Goal: Task Accomplishment & Management: Use online tool/utility

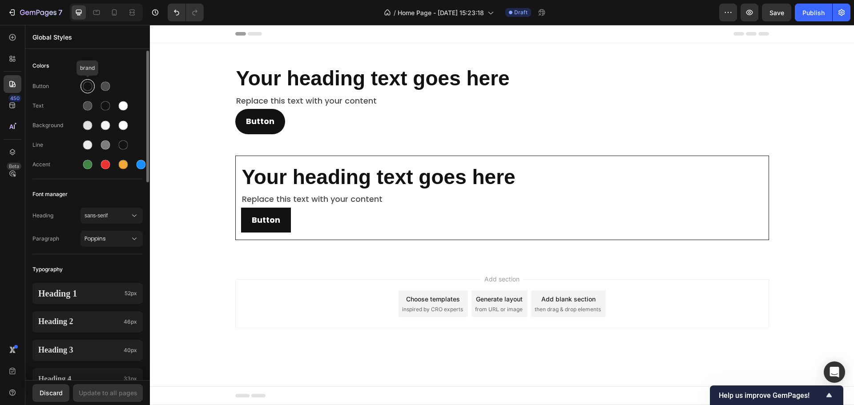
click at [93, 89] on div at bounding box center [87, 86] width 14 height 14
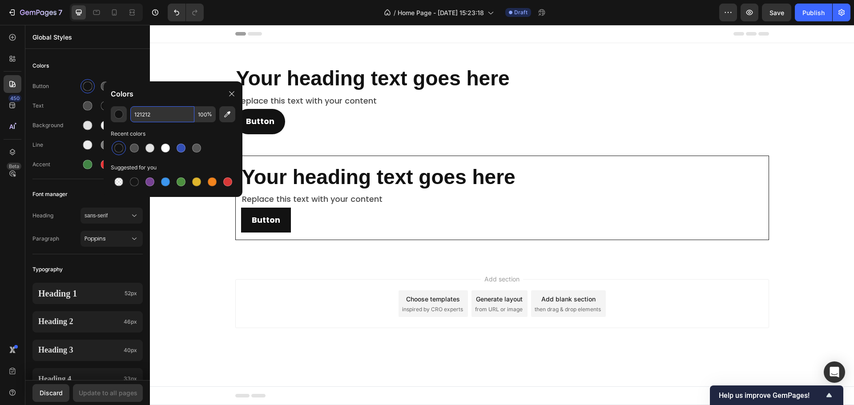
click at [168, 117] on input "121212" at bounding box center [162, 114] width 64 height 16
paste input "B26E63"
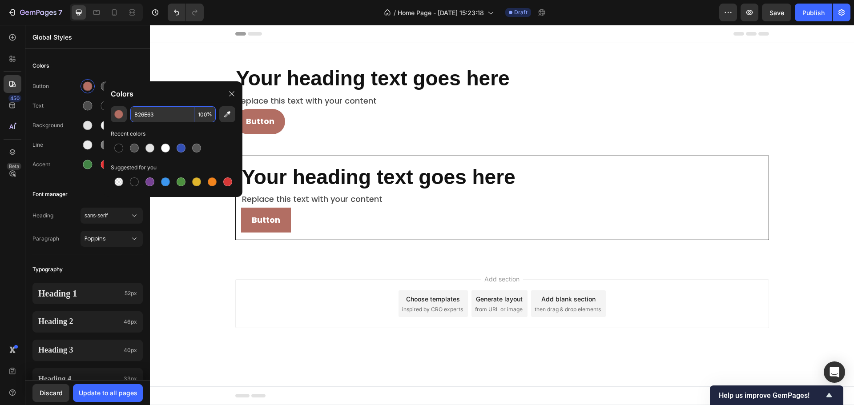
type input "B26E63"
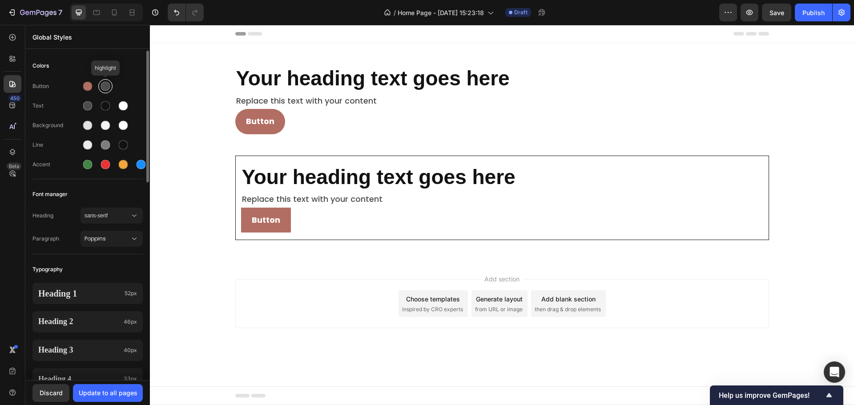
click at [105, 88] on div at bounding box center [105, 86] width 9 height 9
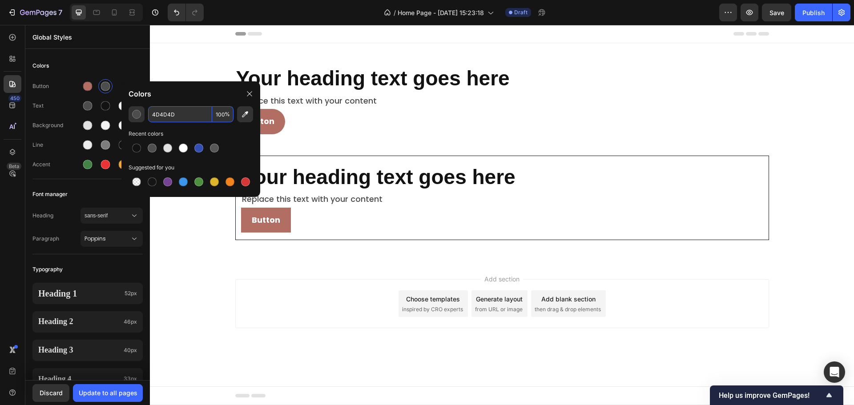
click at [168, 110] on input "4D4D4D" at bounding box center [180, 114] width 64 height 16
paste input "696E63"
type input "696E63"
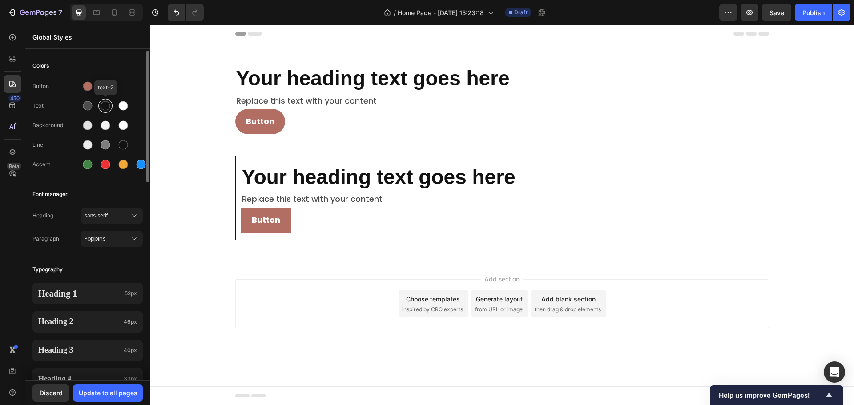
click at [108, 108] on div at bounding box center [105, 105] width 9 height 9
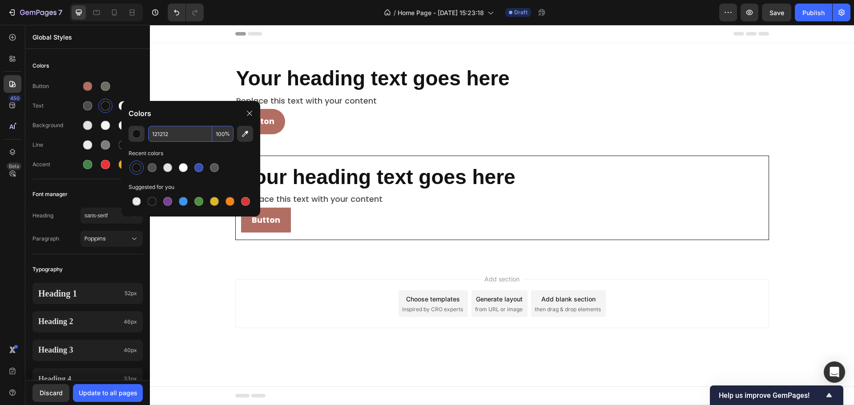
click at [184, 137] on input "121212" at bounding box center [180, 134] width 64 height 16
paste input "423E37"
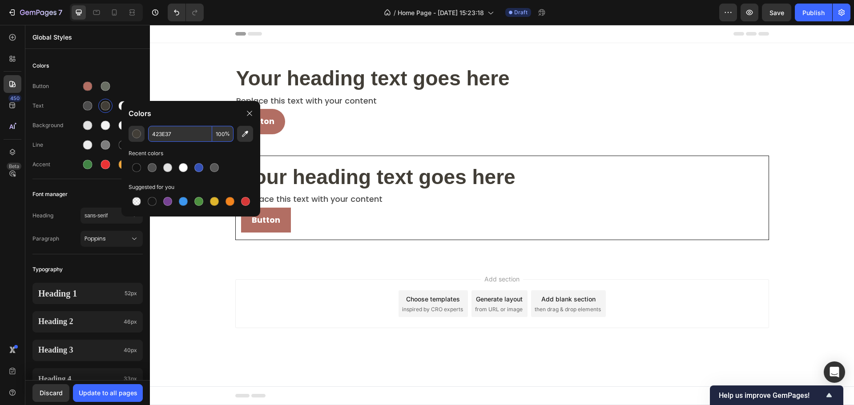
type input "423E37"
click at [87, 108] on div at bounding box center [87, 105] width 9 height 9
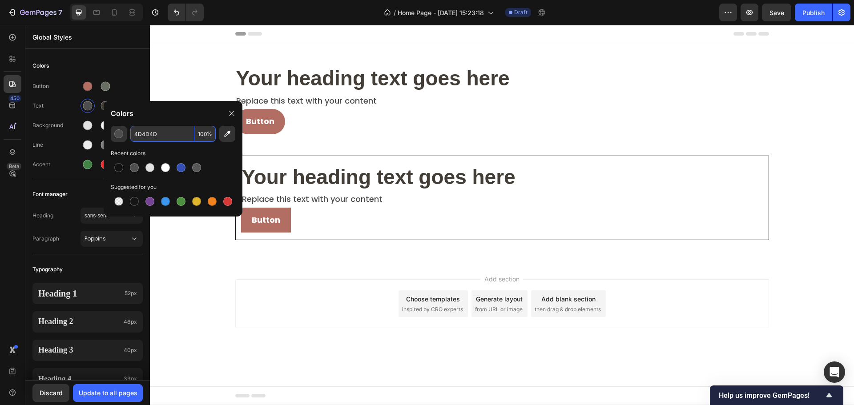
click at [169, 131] on input "4D4D4D" at bounding box center [162, 134] width 64 height 16
paste input "1C2321"
type input "1C2321"
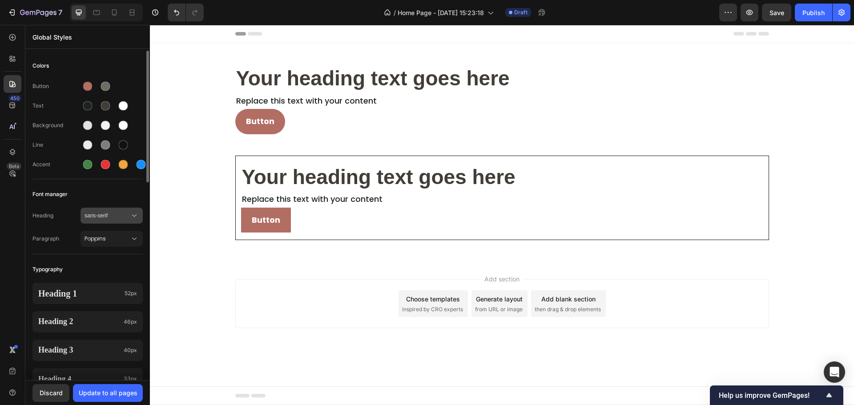
click at [129, 216] on span "sans-serif" at bounding box center [107, 216] width 45 height 8
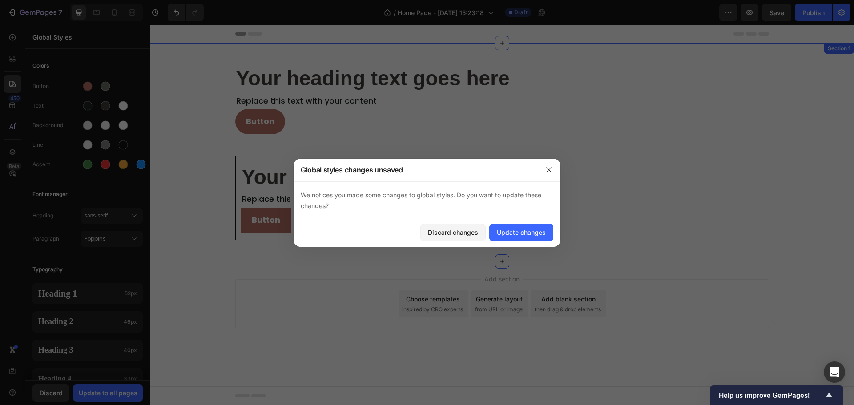
click at [173, 178] on div "Your heading text goes here Heading Replace this text with your content Text Bl…" at bounding box center [502, 152] width 704 height 176
click at [545, 167] on button "button" at bounding box center [549, 170] width 14 height 14
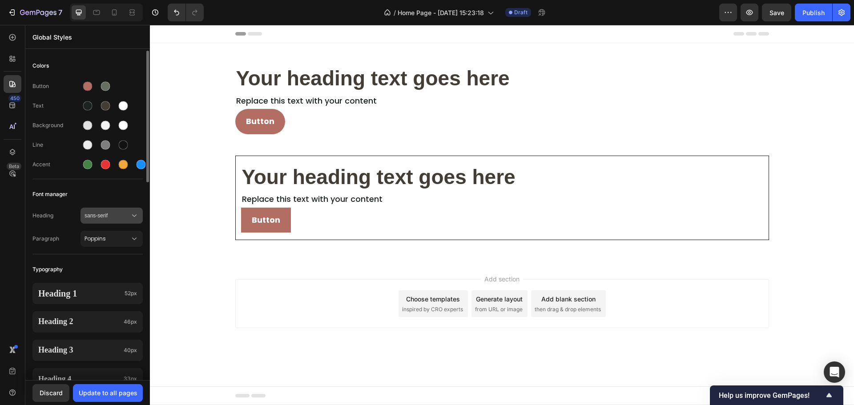
click at [130, 215] on icon at bounding box center [134, 215] width 9 height 9
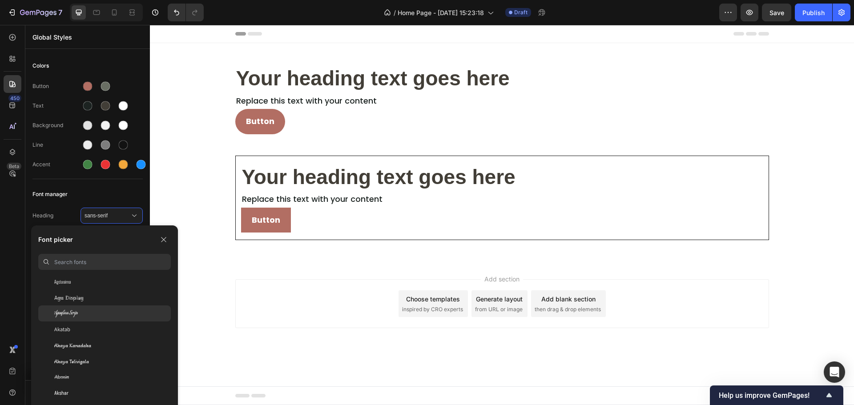
scroll to position [356, 0]
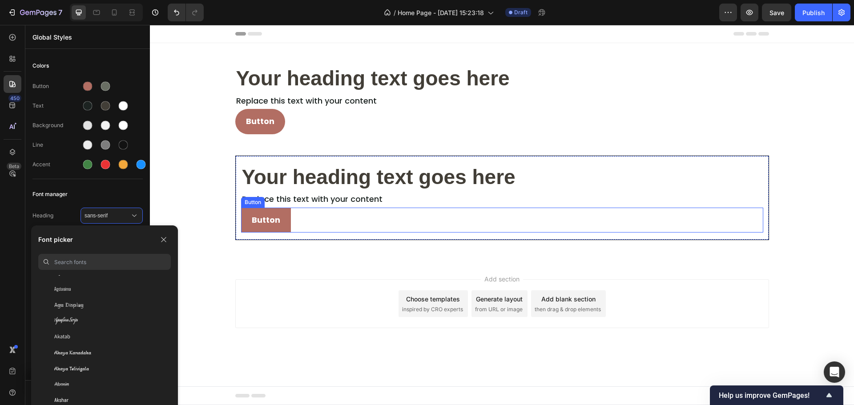
click at [305, 184] on h2 "Your heading text goes here" at bounding box center [502, 177] width 522 height 28
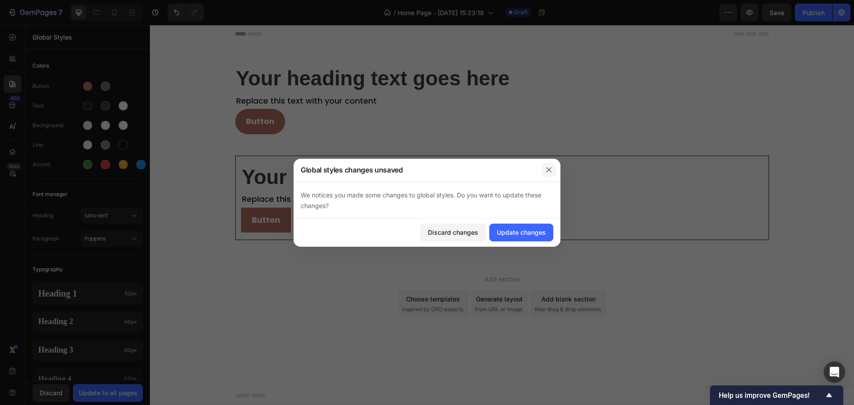
click at [549, 173] on icon "button" at bounding box center [548, 169] width 7 height 7
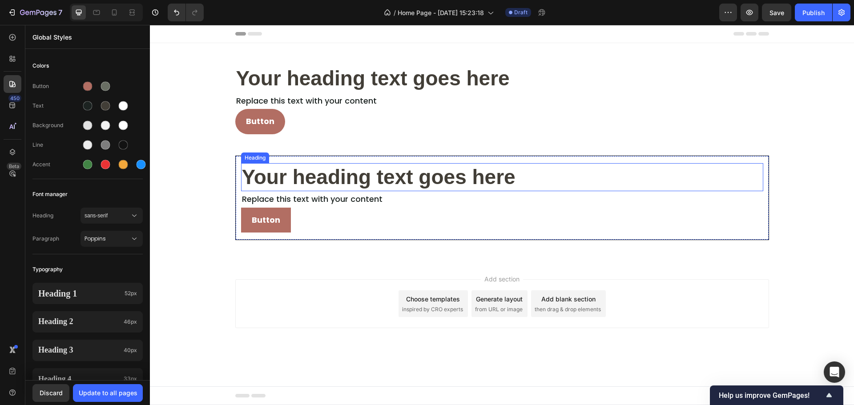
click at [250, 178] on h2 "Your heading text goes here" at bounding box center [502, 177] width 522 height 28
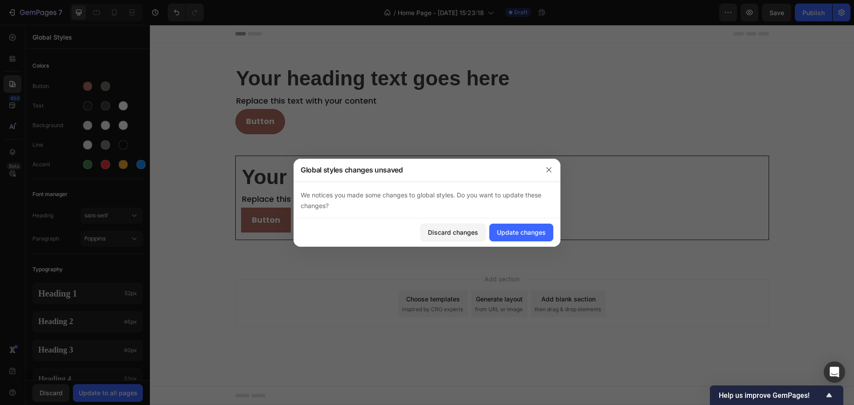
click at [257, 176] on div at bounding box center [427, 202] width 854 height 405
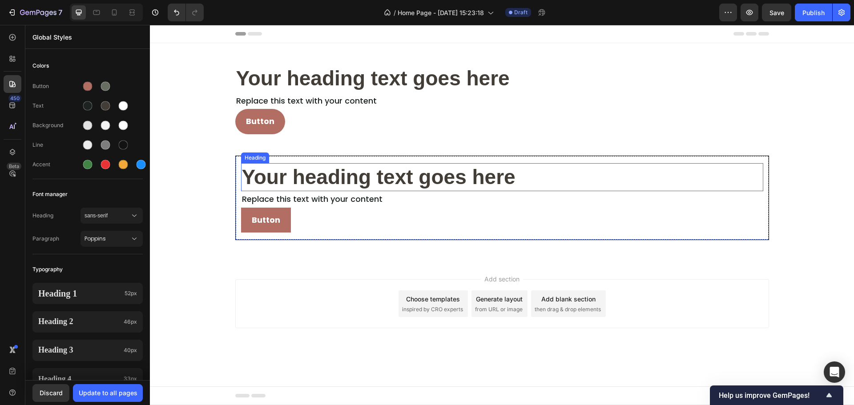
click at [259, 175] on h2 "Your heading text goes here" at bounding box center [502, 177] width 522 height 28
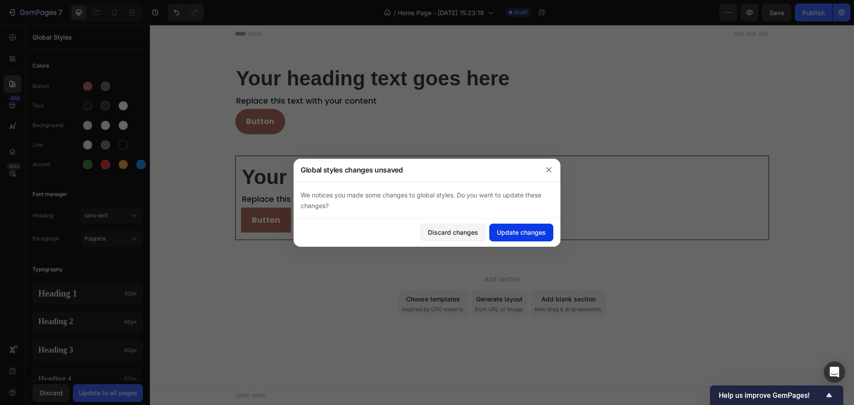
click at [527, 230] on div "Update changes" at bounding box center [521, 232] width 49 height 9
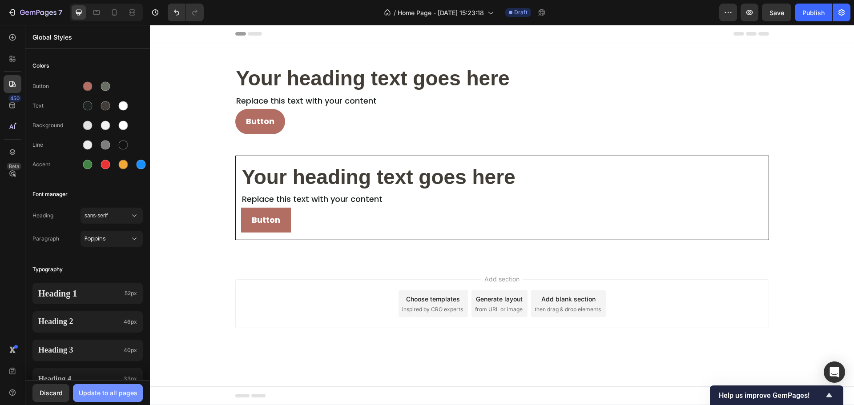
click at [104, 395] on div "Update to all pages" at bounding box center [108, 392] width 59 height 9
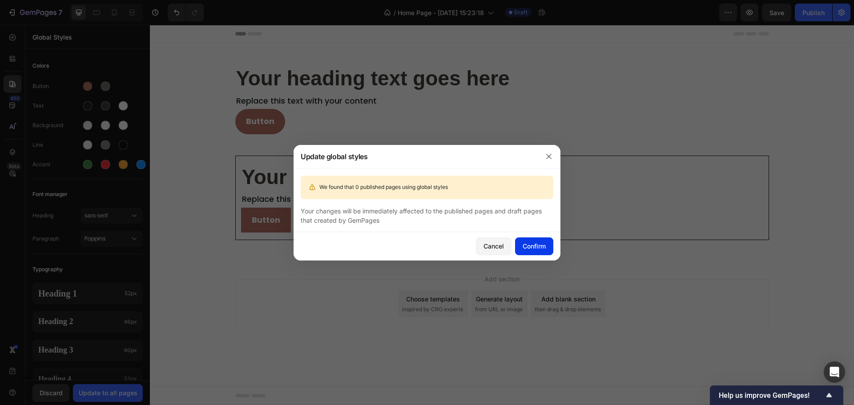
click at [531, 252] on button "Confirm" at bounding box center [534, 246] width 38 height 18
click at [452, 386] on icon at bounding box center [452, 387] width 4 height 4
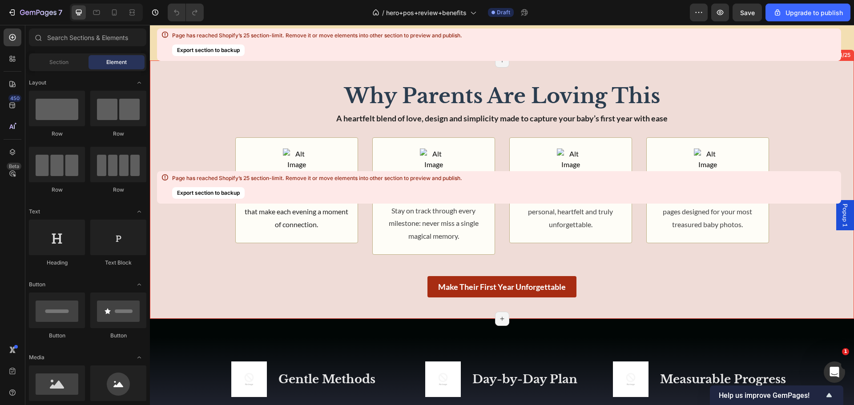
scroll to position [7121, 0]
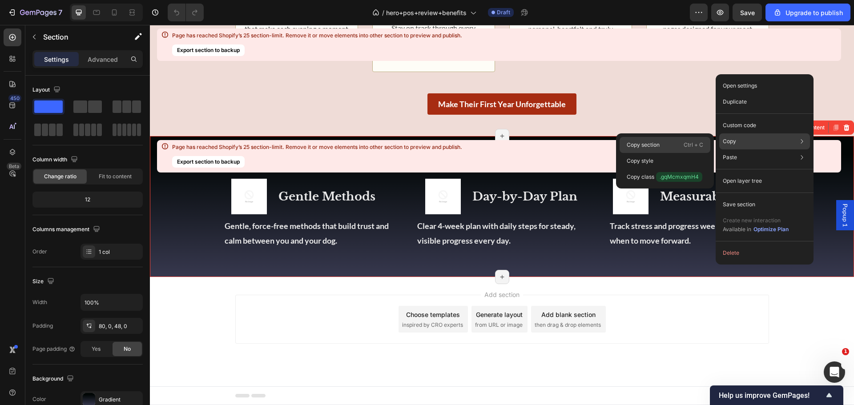
click at [669, 143] on div "Copy section Ctrl + C" at bounding box center [665, 145] width 91 height 16
